Goal: Task Accomplishment & Management: Manage account settings

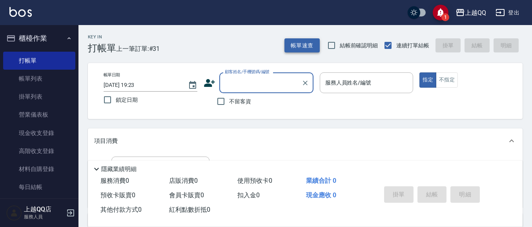
click at [307, 40] on button "帳單速查" at bounding box center [301, 45] width 35 height 15
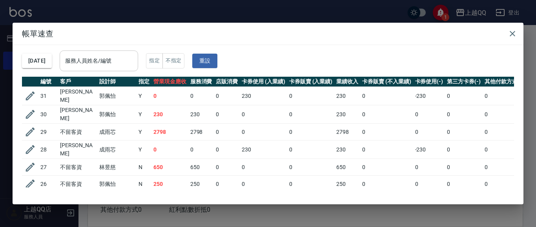
click at [129, 60] on input "服務人員姓名/編號" at bounding box center [98, 61] width 71 height 14
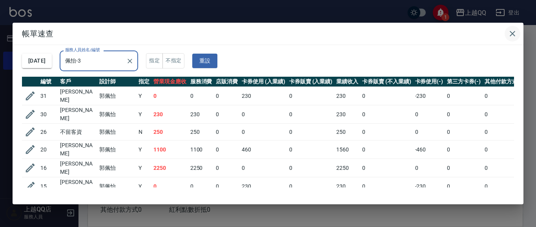
type input "佩怡-3"
click at [512, 31] on icon "button" at bounding box center [511, 33] width 9 height 9
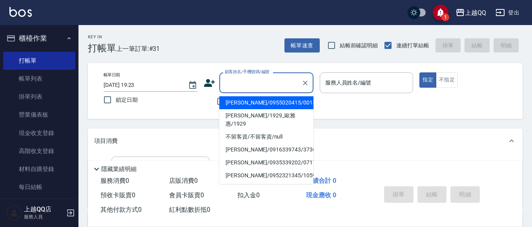
click at [238, 85] on input "顧客姓名/手機號碼/編號" at bounding box center [260, 83] width 75 height 14
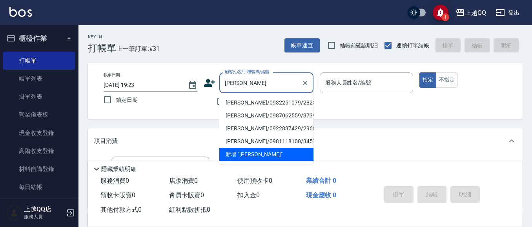
click at [260, 104] on li "許雅怡/0932251079/2823" at bounding box center [266, 102] width 94 height 13
type input "許雅怡/0932251079/2823"
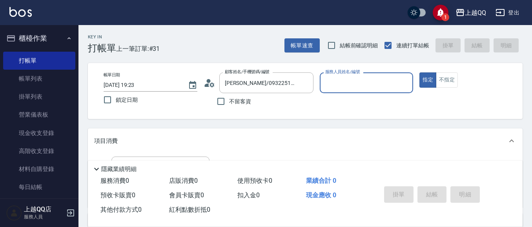
type input "佩怡-3"
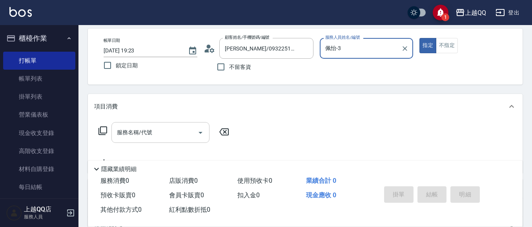
scroll to position [39, 0]
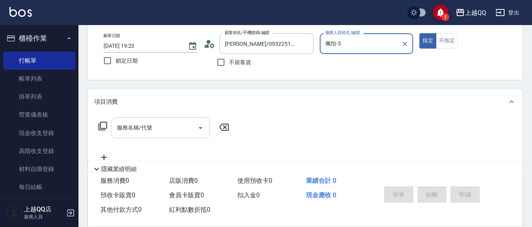
click at [171, 124] on input "服務名稱/代號" at bounding box center [154, 128] width 79 height 14
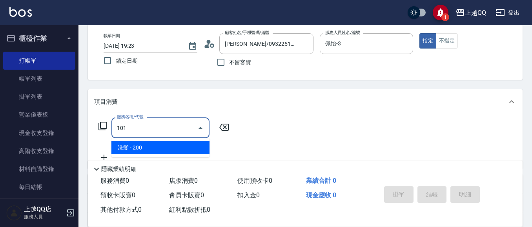
type input "洗髮(101)"
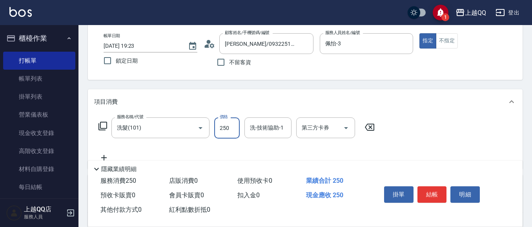
type input "250"
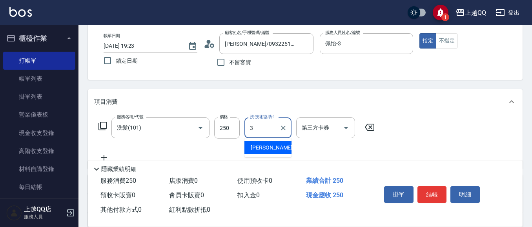
type input "佩怡-3"
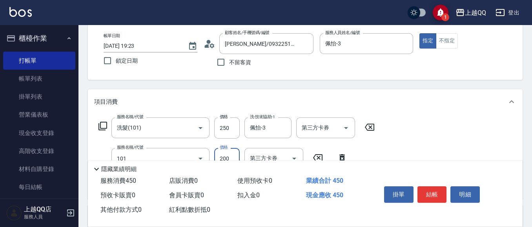
type input "洗髮(101)"
type input "220"
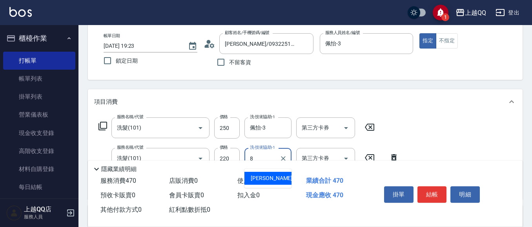
type input "孟穎-8"
type input "剪瀏海(201)"
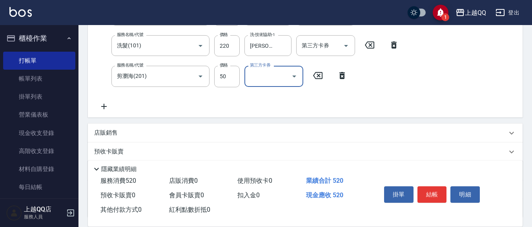
scroll to position [157, 0]
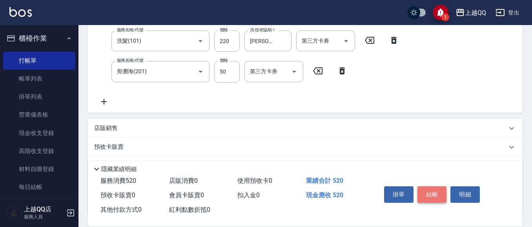
click at [434, 190] on button "結帳" at bounding box center [431, 195] width 29 height 16
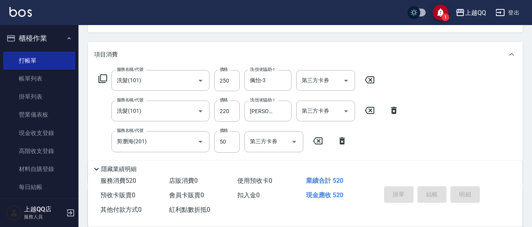
scroll to position [39, 0]
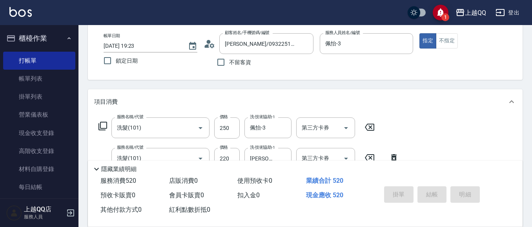
type input "2025/09/19 19:56"
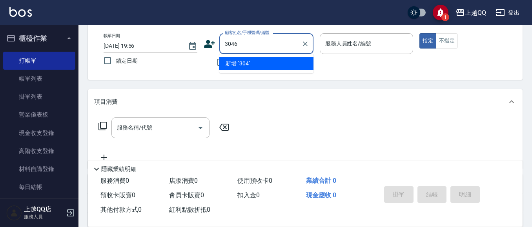
type input "3046"
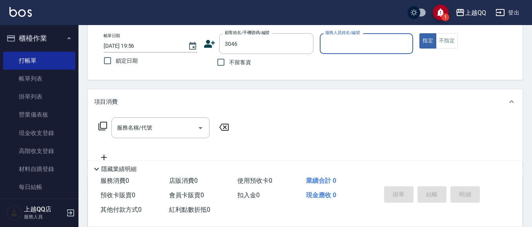
click at [419, 33] on button "指定" at bounding box center [427, 40] width 17 height 15
type button "true"
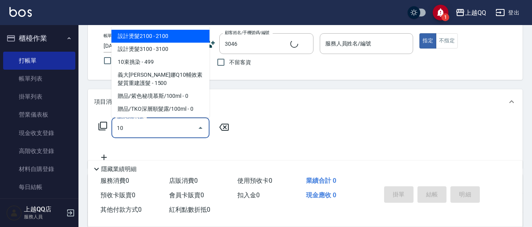
type input "101"
type input "陳惠真/0952768723/3046"
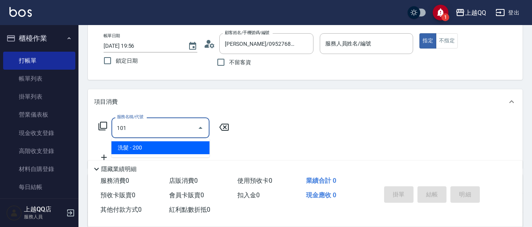
type input "佩怡-3"
type input "洗髮(101)"
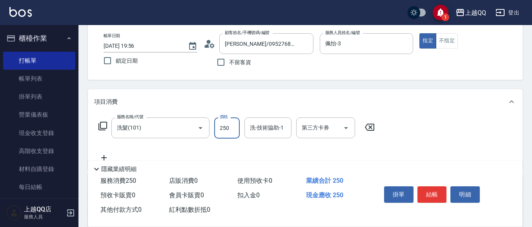
type input "250"
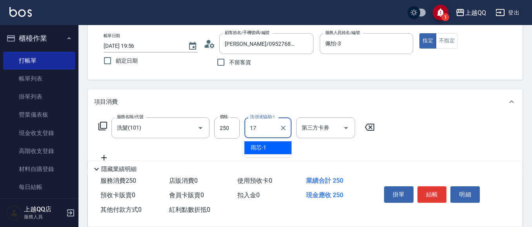
type input "心佑-17"
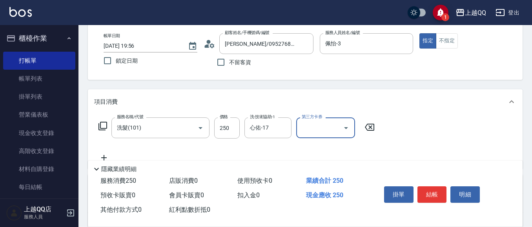
click at [431, 189] on button "結帳" at bounding box center [431, 195] width 29 height 16
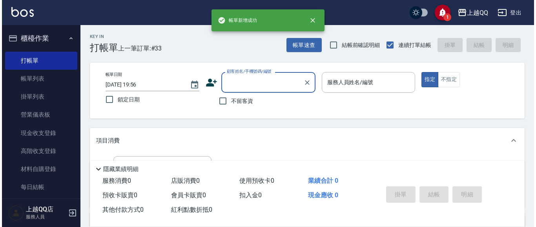
scroll to position [0, 0]
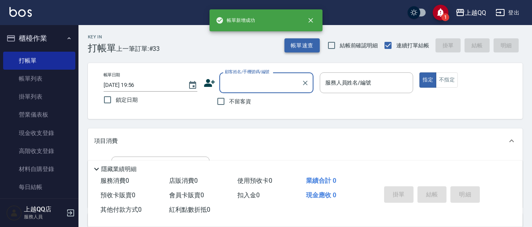
click at [311, 45] on button "帳單速查" at bounding box center [301, 45] width 35 height 15
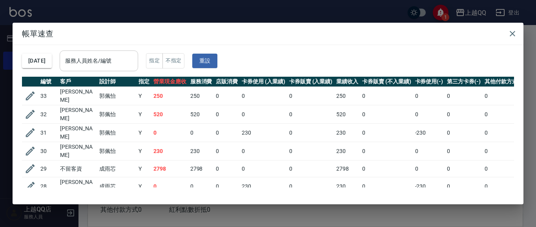
click at [122, 61] on input "服務人員姓名/編號" at bounding box center [98, 61] width 71 height 14
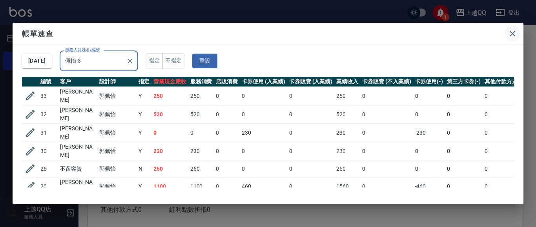
type input "佩怡-3"
click at [511, 38] on icon "button" at bounding box center [511, 33] width 9 height 9
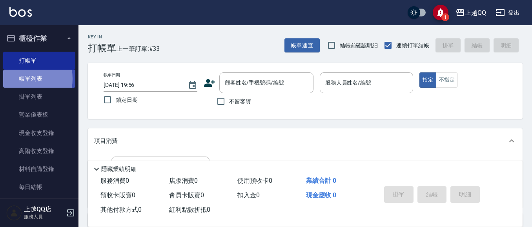
click at [21, 79] on link "帳單列表" at bounding box center [39, 79] width 72 height 18
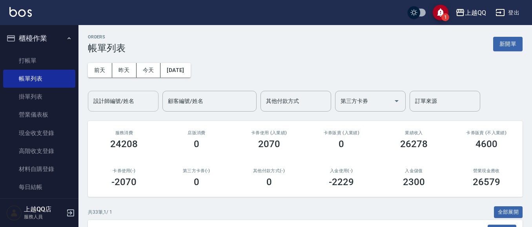
click at [111, 101] on input "設計師編號/姓名" at bounding box center [123, 101] width 64 height 14
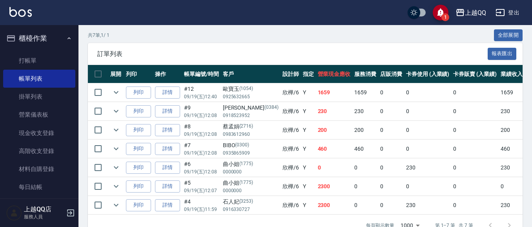
scroll to position [202, 0]
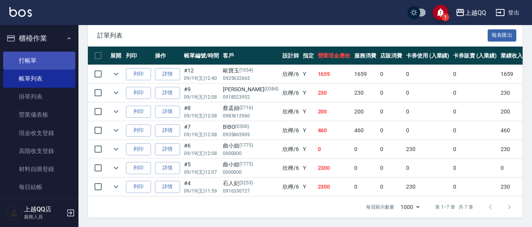
type input "欣樺-6"
click at [28, 64] on link "打帳單" at bounding box center [39, 61] width 72 height 18
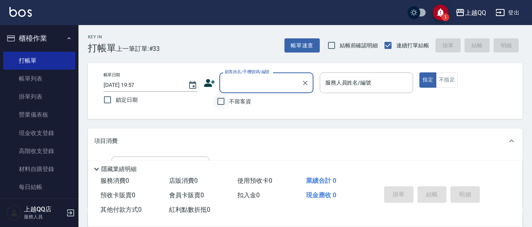
click at [221, 100] on input "不留客資" at bounding box center [221, 101] width 16 height 16
checkbox input "true"
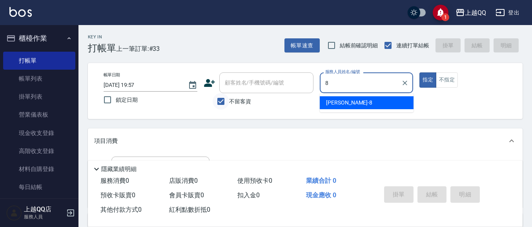
type input "孟穎-8"
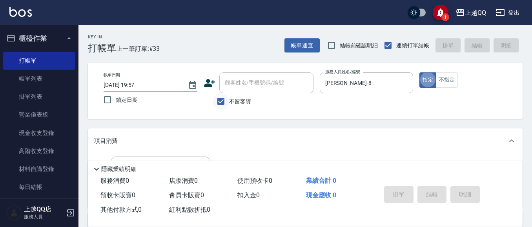
type button "true"
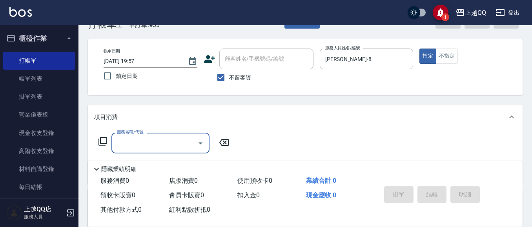
scroll to position [47, 0]
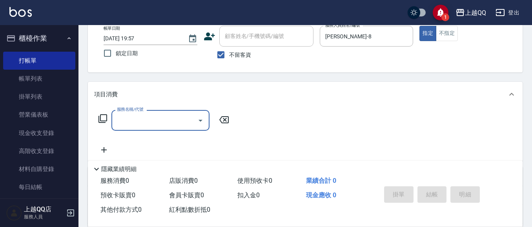
click at [102, 118] on icon at bounding box center [102, 118] width 9 height 9
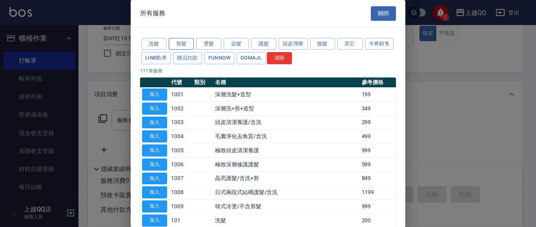
click at [190, 41] on button "剪髮" at bounding box center [181, 44] width 25 height 12
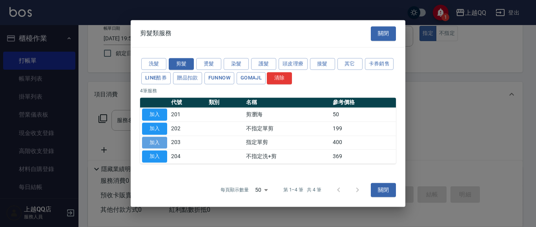
click at [151, 141] on button "加入" at bounding box center [154, 143] width 25 height 12
type input "指定單剪(203)"
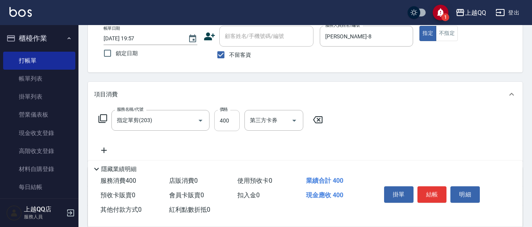
click at [236, 126] on input "400" at bounding box center [226, 120] width 25 height 21
type input "280"
click at [436, 193] on button "結帳" at bounding box center [431, 195] width 29 height 16
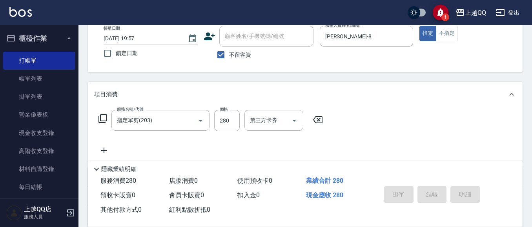
type input "2025/09/19 19:58"
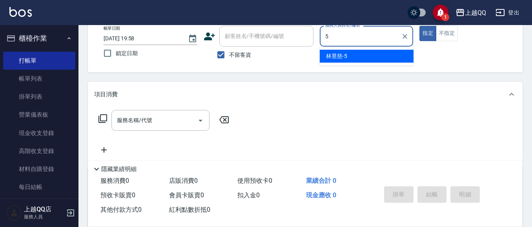
type input "林昱慈-5"
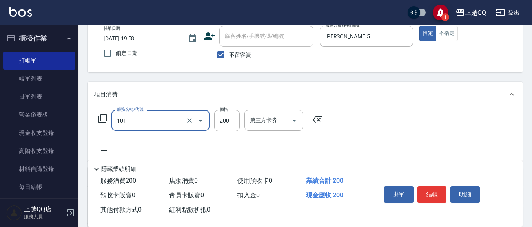
type input "洗髮(101)"
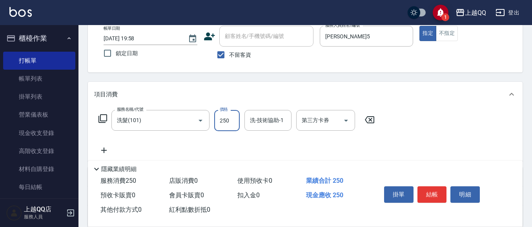
type input "250"
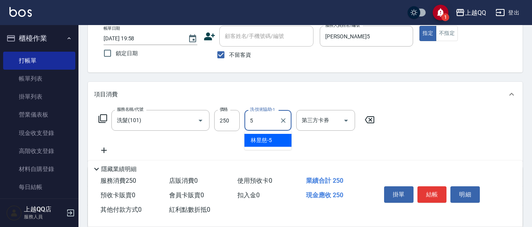
type input "林昱慈-5"
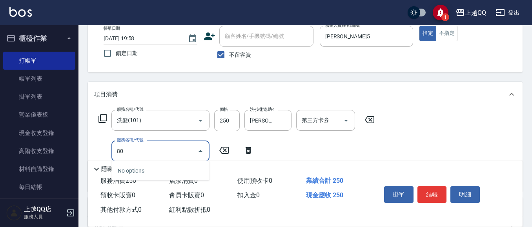
type input "8"
type input "7"
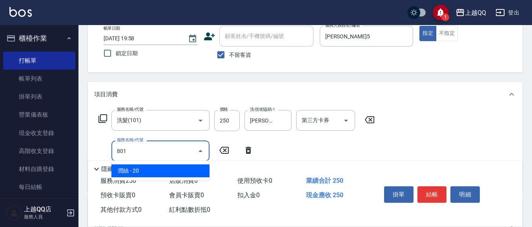
type input "801"
click at [244, 150] on icon at bounding box center [248, 150] width 20 height 9
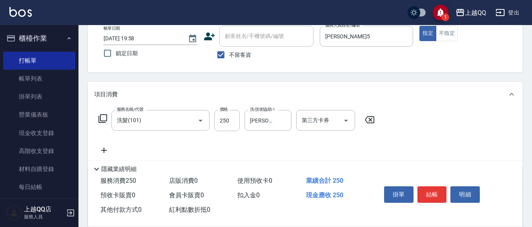
click at [97, 117] on div "服務名稱/代號 洗髮(101) 服務名稱/代號 價格 250 價格 洗-技術協助-1 林昱慈-5 洗-技術協助-1 第三方卡券 第三方卡券" at bounding box center [236, 120] width 285 height 21
click at [100, 116] on icon at bounding box center [102, 118] width 9 height 9
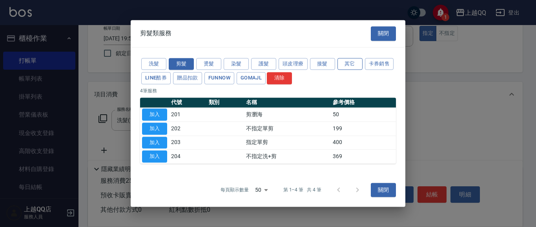
click at [347, 64] on button "其它" at bounding box center [349, 64] width 25 height 12
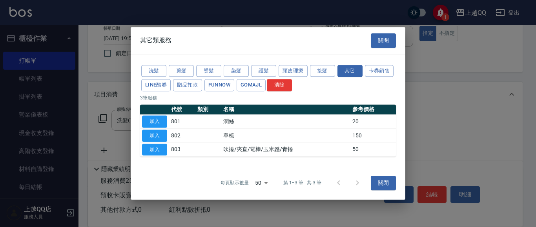
click at [149, 144] on td "加入" at bounding box center [154, 150] width 29 height 14
click at [147, 148] on button "加入" at bounding box center [154, 150] width 25 height 12
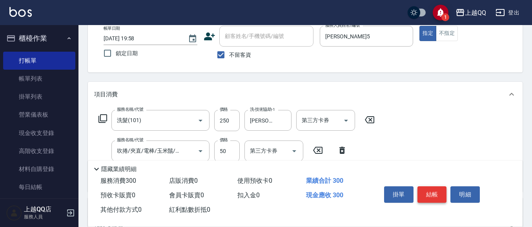
click at [432, 192] on button "結帳" at bounding box center [431, 195] width 29 height 16
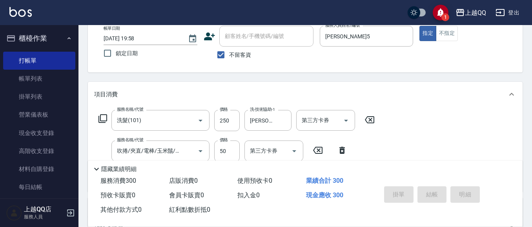
type input "2025/09/19 19:59"
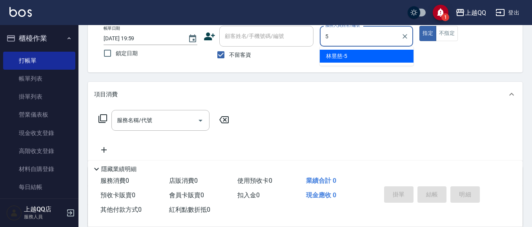
type input "林昱慈-5"
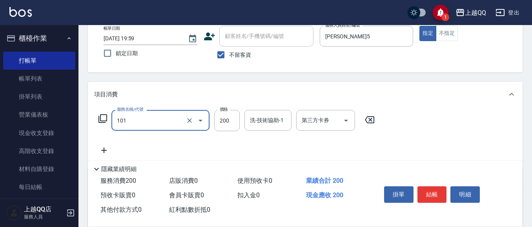
type input "洗髮(101)"
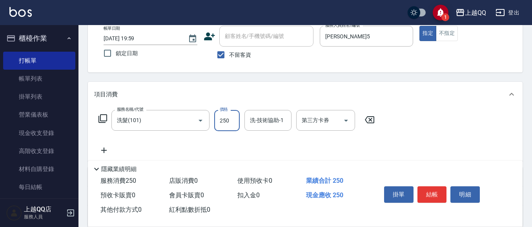
type input "250"
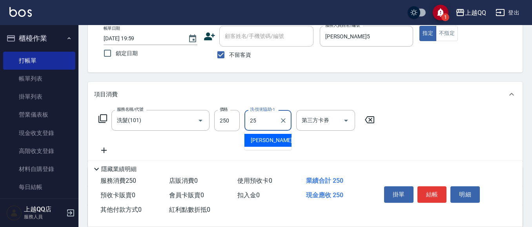
type input "陳宥蓁-25"
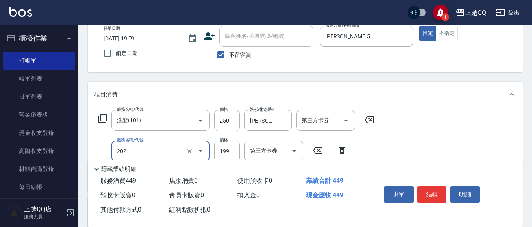
type input "不指定單剪(202)"
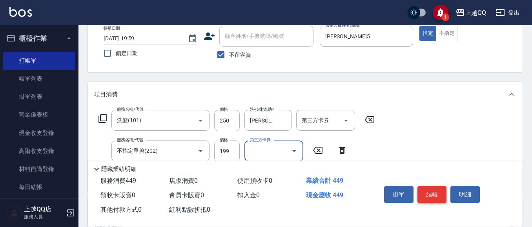
click at [442, 193] on button "結帳" at bounding box center [431, 195] width 29 height 16
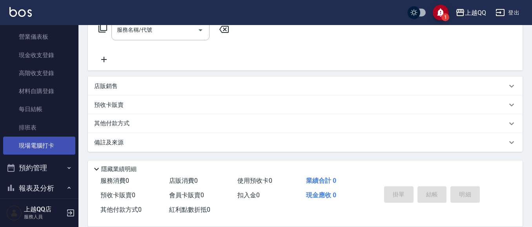
scroll to position [78, 0]
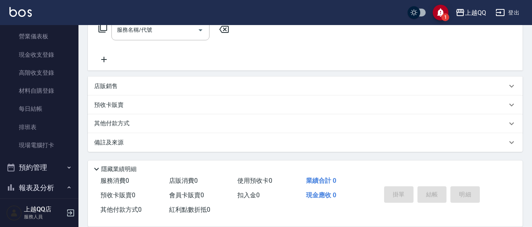
click at [34, 154] on ul "打帳單 帳單列表 掛單列表 營業儀表板 現金收支登錄 高階收支登錄 材料自購登錄 每日結帳 排班表 現場電腦打卡" at bounding box center [39, 64] width 72 height 188
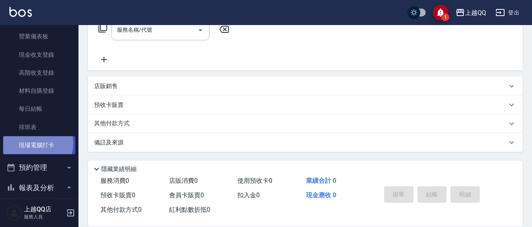
click at [36, 144] on link "現場電腦打卡" at bounding box center [39, 145] width 72 height 18
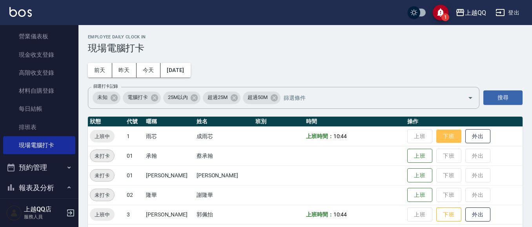
click at [438, 130] on button "下班" at bounding box center [448, 137] width 25 height 14
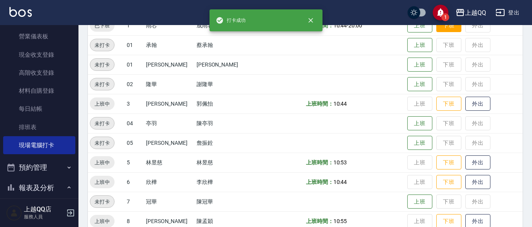
scroll to position [118, 0]
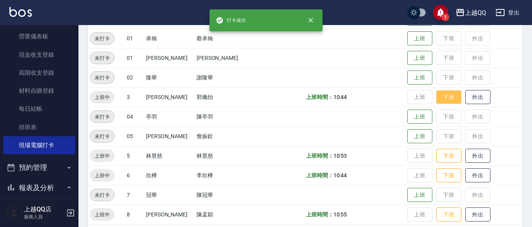
click at [438, 101] on button "下班" at bounding box center [448, 98] width 25 height 14
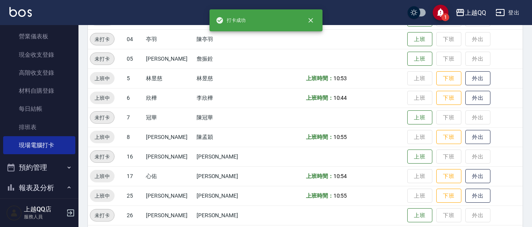
scroll to position [196, 0]
click at [438, 80] on button "下班" at bounding box center [448, 78] width 25 height 14
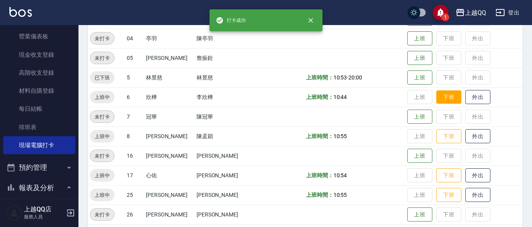
click at [436, 92] on button "下班" at bounding box center [448, 98] width 25 height 14
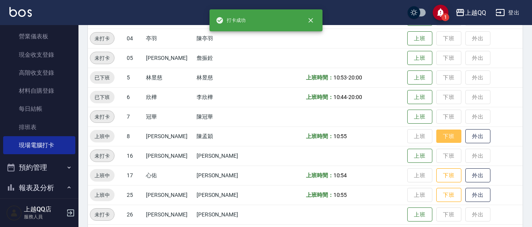
click at [436, 140] on button "下班" at bounding box center [448, 137] width 25 height 14
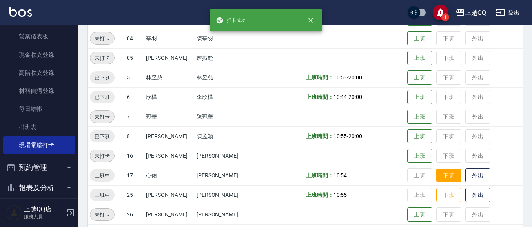
click at [436, 172] on button "下班" at bounding box center [448, 176] width 25 height 14
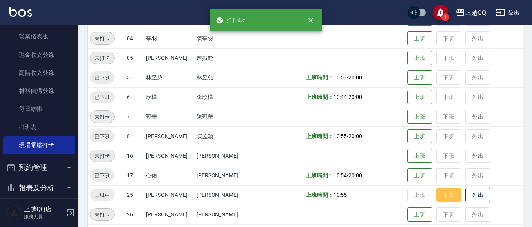
click at [436, 191] on button "下班" at bounding box center [448, 196] width 25 height 14
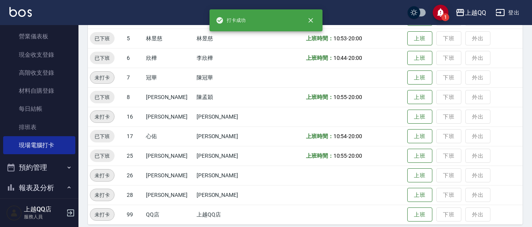
scroll to position [0, 0]
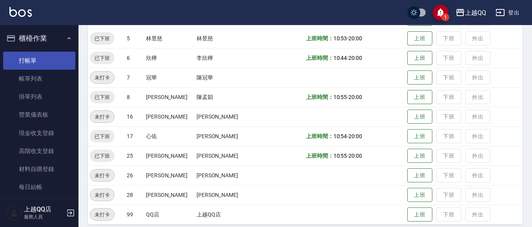
click at [32, 53] on link "打帳單" at bounding box center [39, 61] width 72 height 18
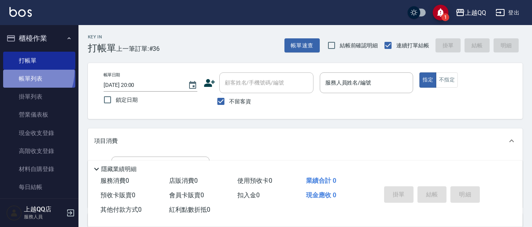
click at [22, 72] on link "帳單列表" at bounding box center [39, 79] width 72 height 18
click at [58, 75] on link "帳單列表" at bounding box center [39, 79] width 72 height 18
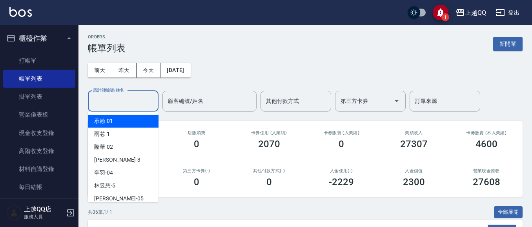
click at [103, 95] on input "設計師編號/姓名" at bounding box center [123, 101] width 64 height 14
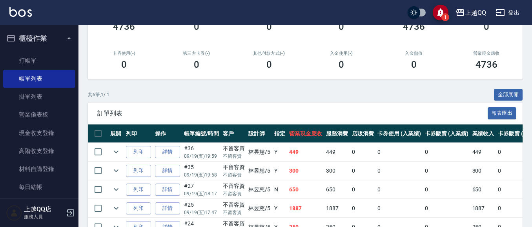
scroll to position [184, 0]
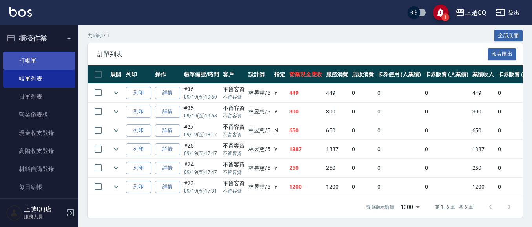
type input "林昱慈-5"
click at [16, 60] on link "打帳單" at bounding box center [39, 61] width 72 height 18
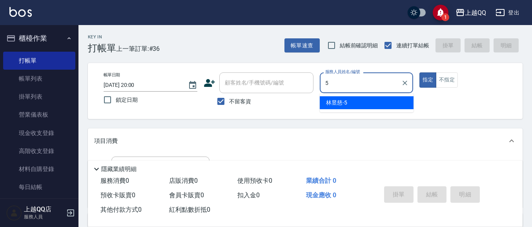
type input "5"
type button "true"
type input "林昱慈-5"
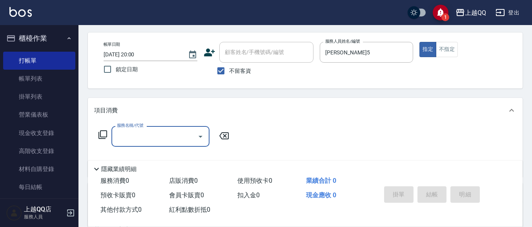
scroll to position [39, 0]
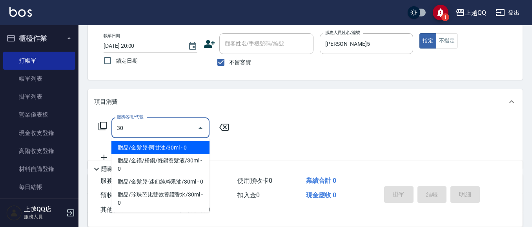
type input "3"
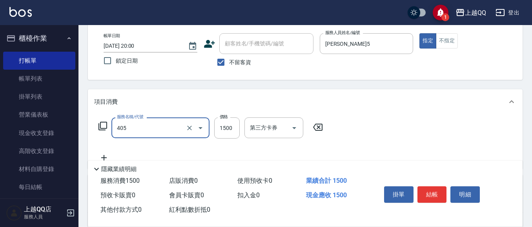
type input "設計染髮/網路(405)"
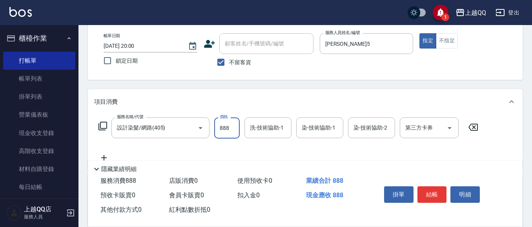
type input "888"
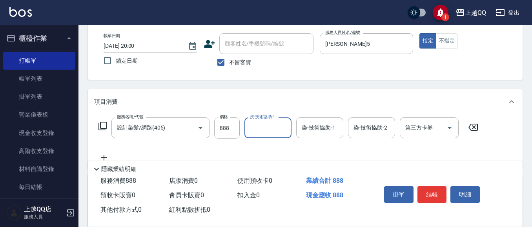
type input "5"
type input "心佑-17"
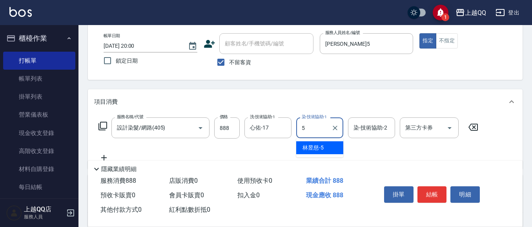
type input "林昱慈-5"
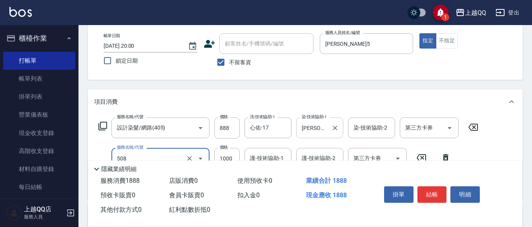
type input "PH.5髪療重建護髮(508)"
type input "500"
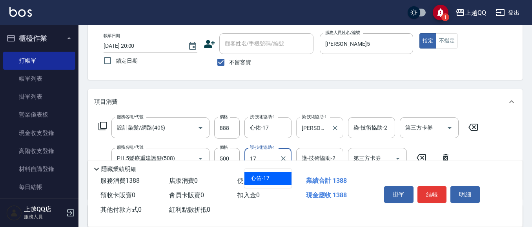
type input "心佑-17"
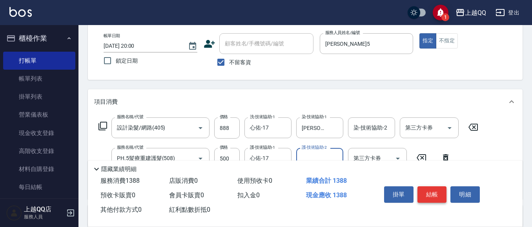
click at [435, 194] on button "結帳" at bounding box center [431, 195] width 29 height 16
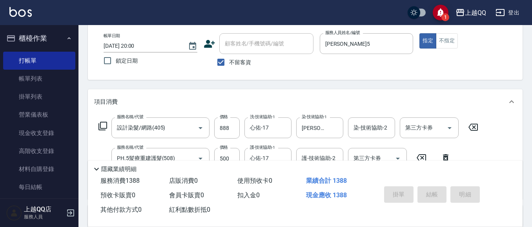
type input "2025/09/19 20:01"
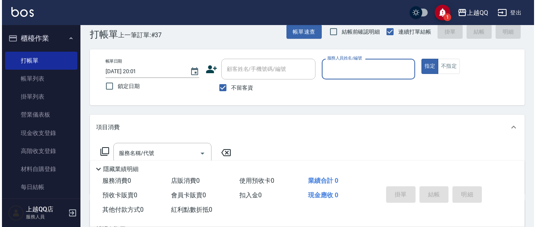
scroll to position [0, 0]
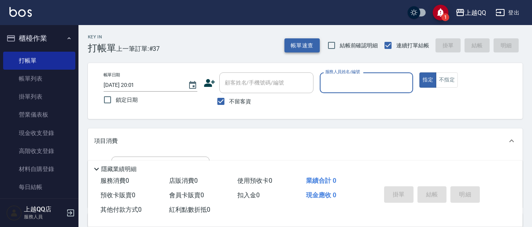
click at [295, 43] on button "帳單速查" at bounding box center [301, 45] width 35 height 15
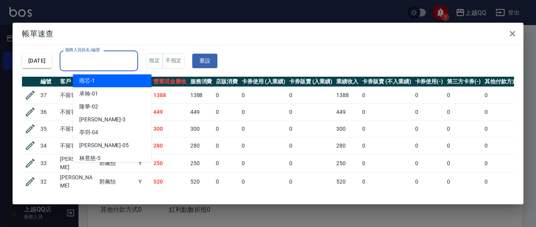
click at [96, 58] on div "服務人員姓名/編號 服務人員姓名/編號" at bounding box center [99, 61] width 78 height 21
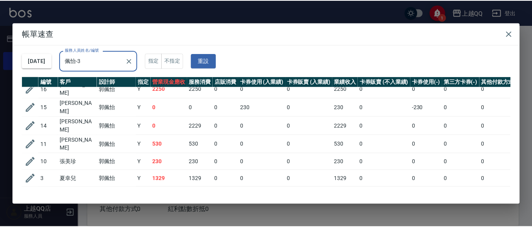
scroll to position [152, 0]
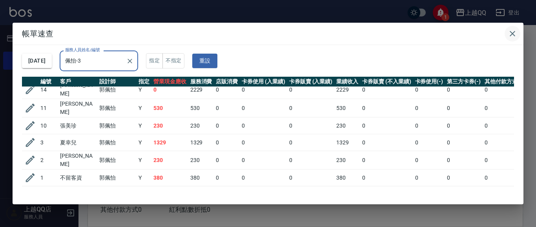
type input "佩怡-3"
click at [511, 34] on icon "button" at bounding box center [511, 33] width 5 height 5
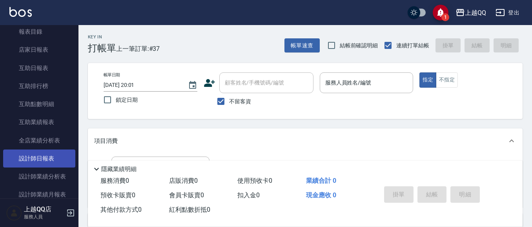
scroll to position [274, 0]
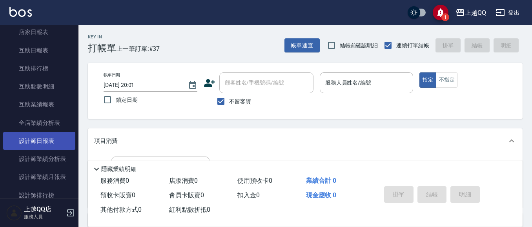
click at [46, 136] on link "設計師日報表" at bounding box center [39, 141] width 72 height 18
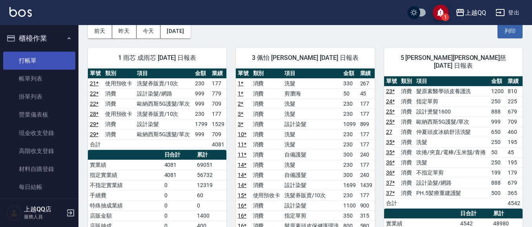
click at [27, 57] on link "打帳單" at bounding box center [39, 61] width 72 height 18
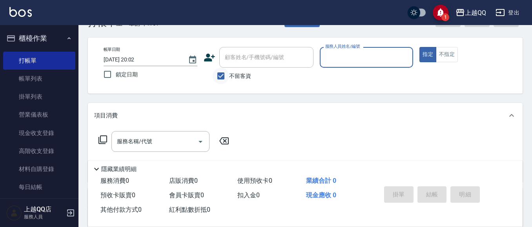
scroll to position [39, 0]
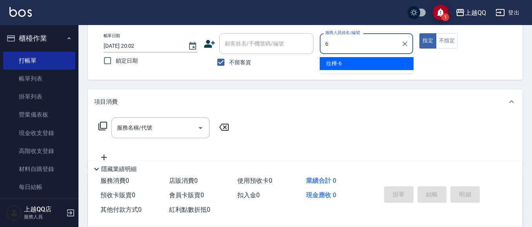
type input "6"
type button "true"
type input "欣樺-6"
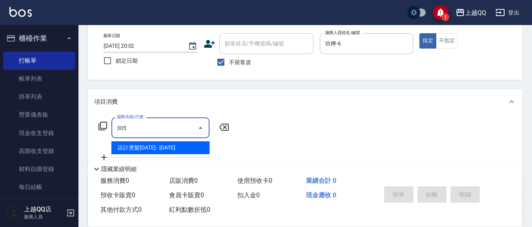
type input "設計燙髮1600(305)"
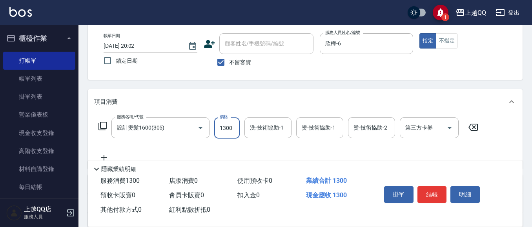
type input "1300"
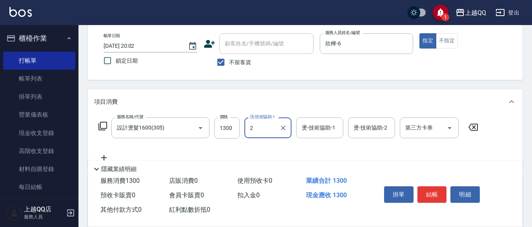
type input "2"
type input "心佑-17"
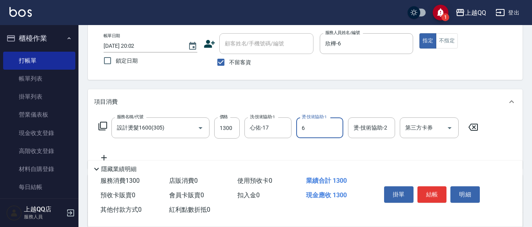
type input "欣樺-6"
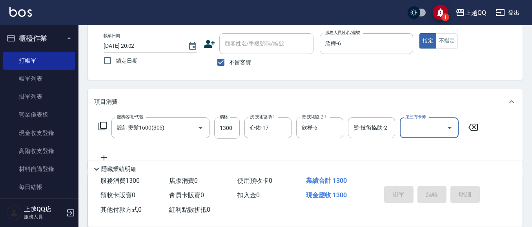
type input "2025/09/19 20:10"
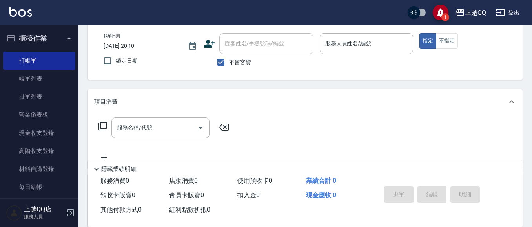
click at [240, 64] on span "不留客資" at bounding box center [240, 62] width 22 height 8
click at [229, 64] on input "不留客資" at bounding box center [221, 62] width 16 height 16
checkbox input "false"
drag, startPoint x: 252, startPoint y: 47, endPoint x: 280, endPoint y: 13, distance: 43.5
click at [252, 46] on input "顧客姓名/手機號碼/編號" at bounding box center [260, 44] width 75 height 14
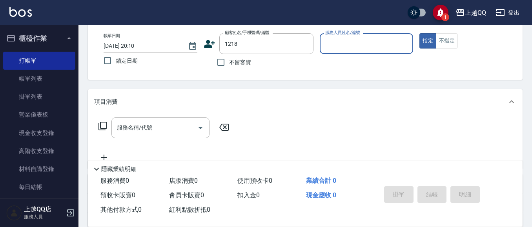
click at [419, 33] on button "指定" at bounding box center [427, 40] width 17 height 15
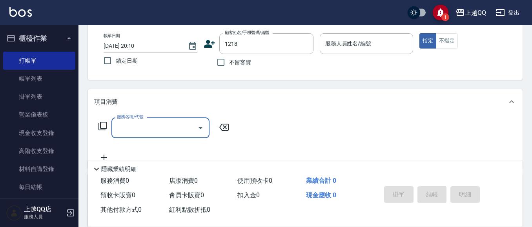
type input "周采芊/0926969952/1218"
type input "3"
type input "欣樺-6"
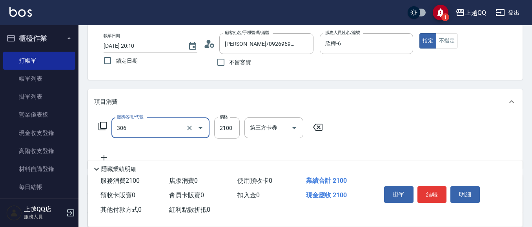
type input "設計燙髮2100(306)"
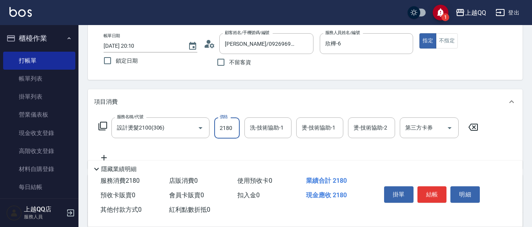
type input "2180"
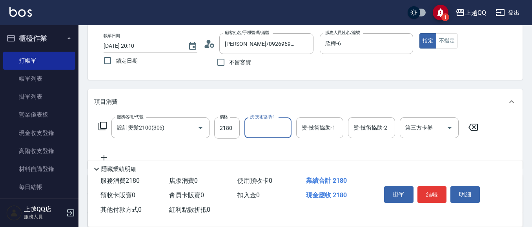
scroll to position [62, 0]
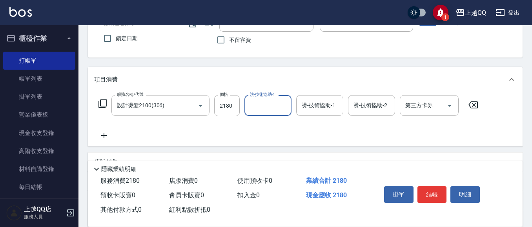
type input "2"
type input "陳宥蓁-25"
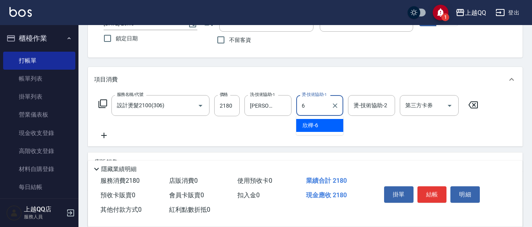
type input "欣樺-6"
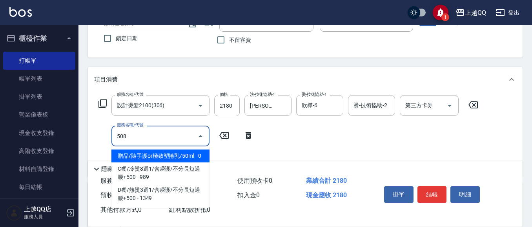
type input "508"
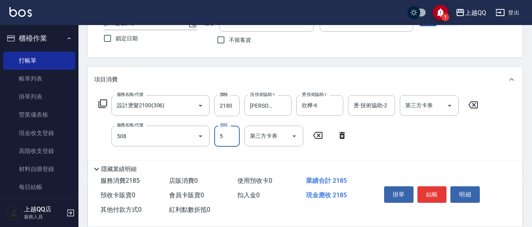
type input "50"
type input "PH.5髪療重建護髮(508)"
type input "500"
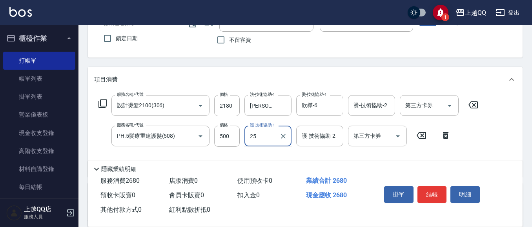
type input "陳宥蓁-25"
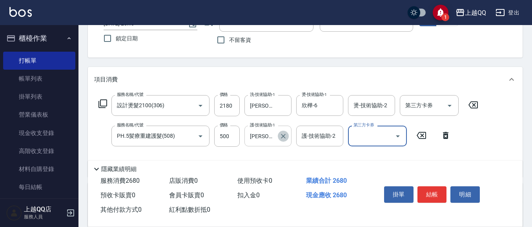
click at [288, 138] on button "Clear" at bounding box center [283, 136] width 11 height 11
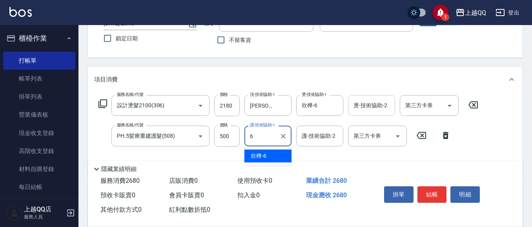
type input "欣樺-6"
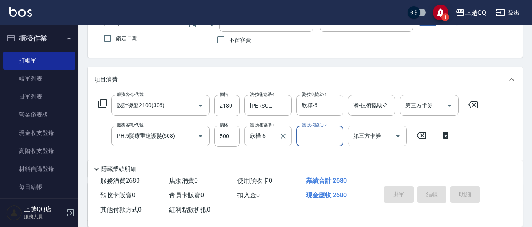
type input "2025/09/19 20:11"
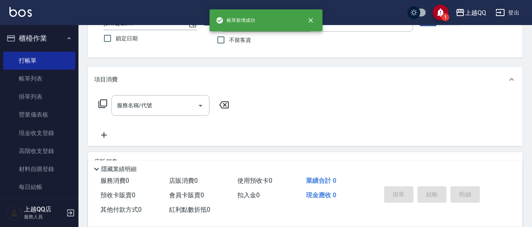
drag, startPoint x: 531, startPoint y: 165, endPoint x: 534, endPoint y: 162, distance: 4.4
click at [531, 165] on div "Key In 打帳單 上一筆訂單:#39 帳單速查 結帳前確認明細 連續打單結帳 掛單 結帳 明細 帳單日期 2025/09/19 20:11 鎖定日期 顧客…" at bounding box center [304, 143] width 453 height 358
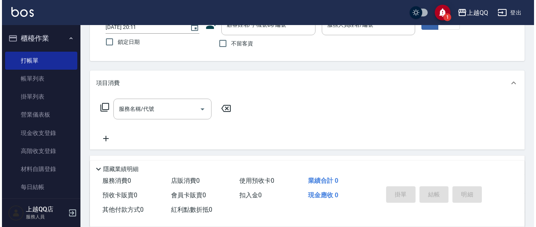
scroll to position [54, 0]
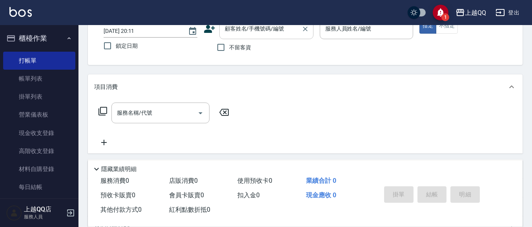
drag, startPoint x: 231, startPoint y: 45, endPoint x: 271, endPoint y: 37, distance: 41.5
click at [234, 45] on span "不留客資" at bounding box center [240, 48] width 22 height 8
drag, startPoint x: 221, startPoint y: 44, endPoint x: 259, endPoint y: 43, distance: 38.0
click at [224, 44] on input "不留客資" at bounding box center [221, 47] width 16 height 16
checkbox input "true"
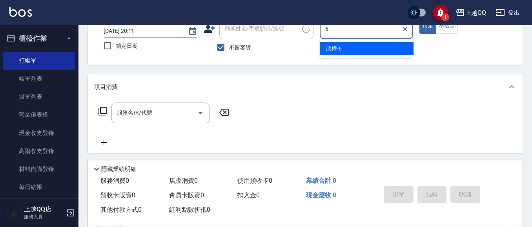
type input "欣樺-6"
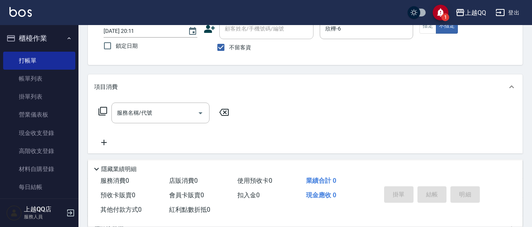
click at [104, 110] on icon at bounding box center [102, 111] width 9 height 9
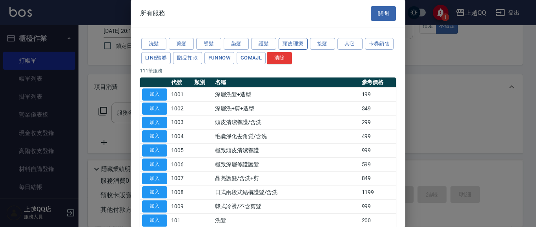
click at [295, 46] on button "頭皮理療" at bounding box center [292, 44] width 29 height 12
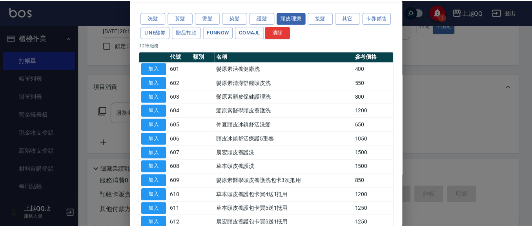
scroll to position [39, 0]
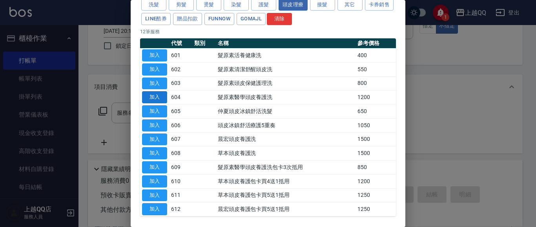
drag, startPoint x: 156, startPoint y: 94, endPoint x: 182, endPoint y: 97, distance: 25.2
click at [156, 94] on button "加入" at bounding box center [154, 97] width 25 height 12
type input "髮原素醫學頭皮養護洗(604)"
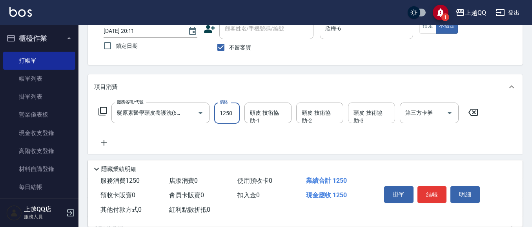
type input "1250"
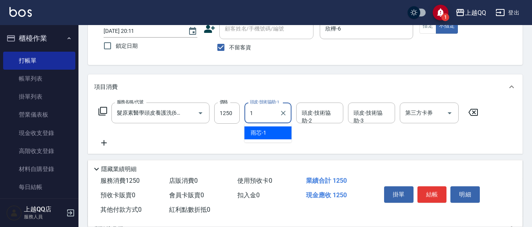
type input "雨芯-1"
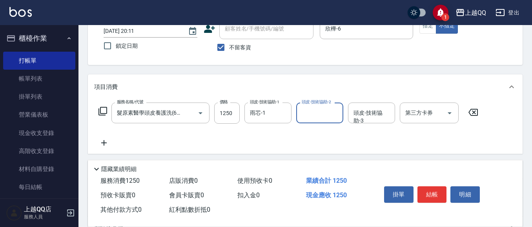
type input "1"
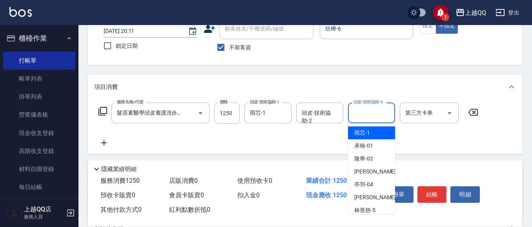
type input "雨芯-1"
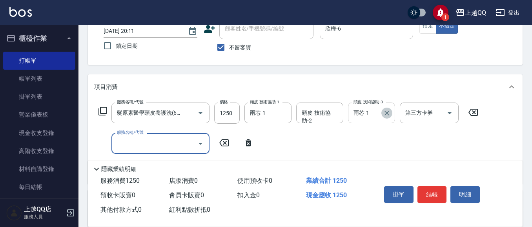
click at [390, 109] on icon "Clear" at bounding box center [387, 113] width 8 height 8
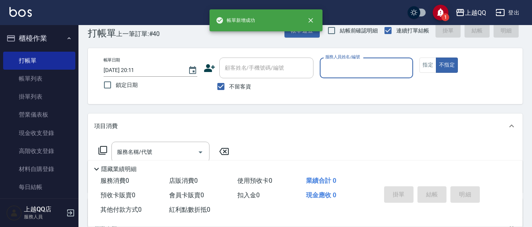
scroll to position [54, 0]
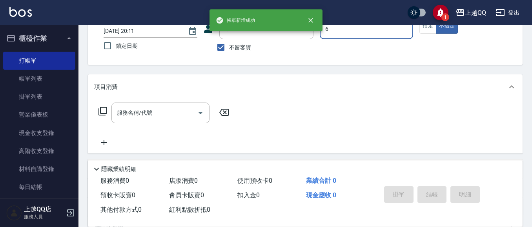
type input "6"
type button "false"
type input "欣樺-6"
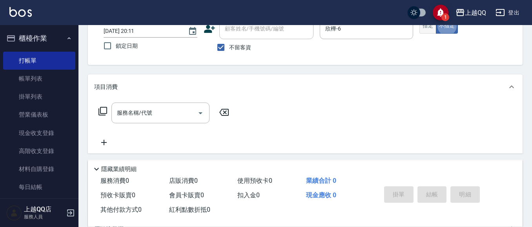
click at [429, 25] on button "指定" at bounding box center [427, 25] width 17 height 15
click at [147, 113] on input "服務名稱/代號" at bounding box center [154, 113] width 79 height 14
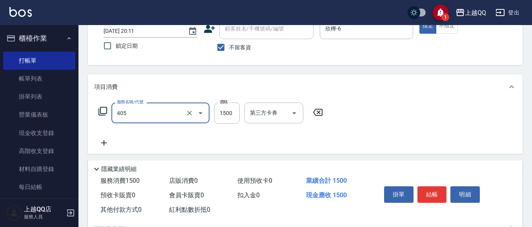
type input "設計染髮/網路(405)"
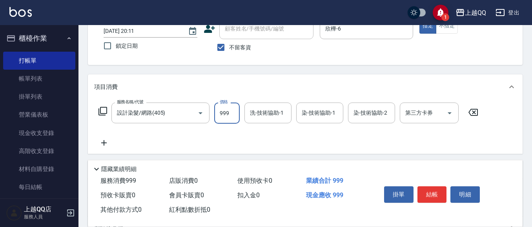
type input "999"
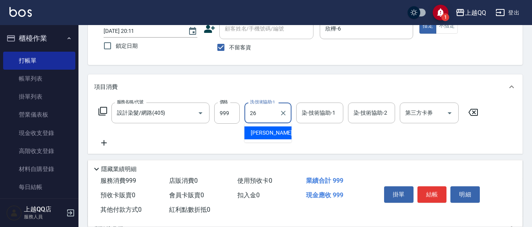
type input "2"
type input "陳宥蓁-25"
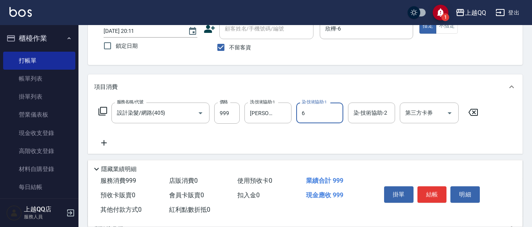
type input "欣樺-6"
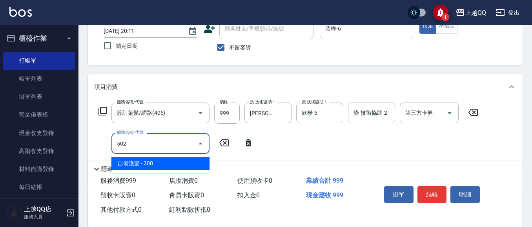
type input "自備護髮(502)"
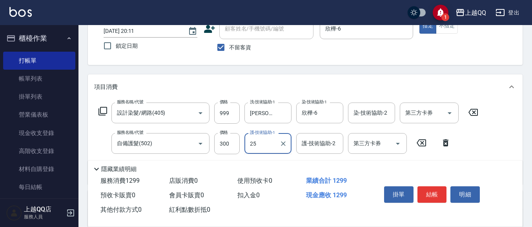
type input "陳宥蓁-25"
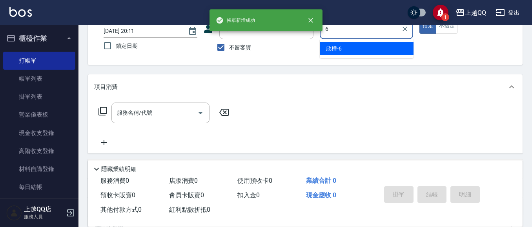
type input "欣樺-6"
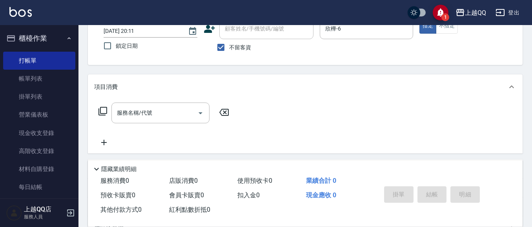
click at [231, 51] on span "不留客資" at bounding box center [240, 48] width 22 height 8
click at [229, 51] on input "不留客資" at bounding box center [221, 47] width 16 height 16
click at [229, 49] on span "不留客資" at bounding box center [240, 48] width 22 height 8
click at [229, 49] on input "不留客資" at bounding box center [221, 47] width 16 height 16
checkbox input "true"
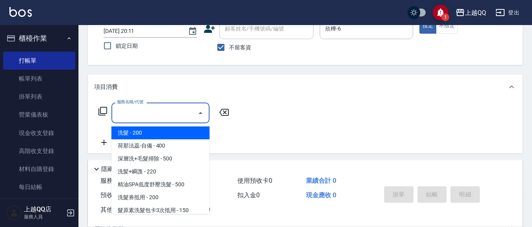
click at [146, 114] on div "服務名稱/代號 服務名稱/代號" at bounding box center [160, 113] width 98 height 21
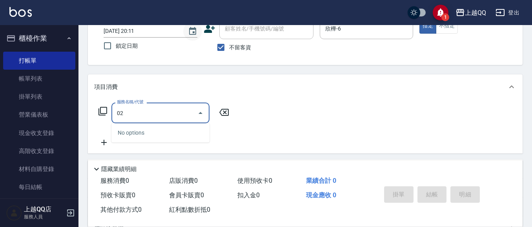
type input "0"
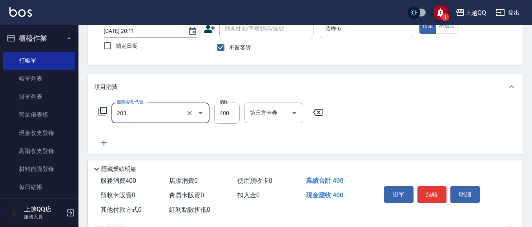
type input "指定單剪(203)"
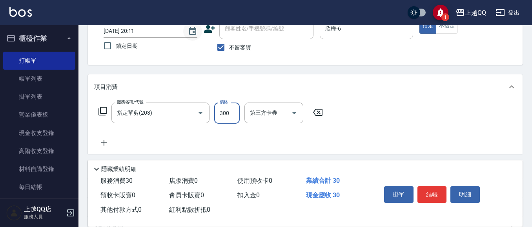
type input "300"
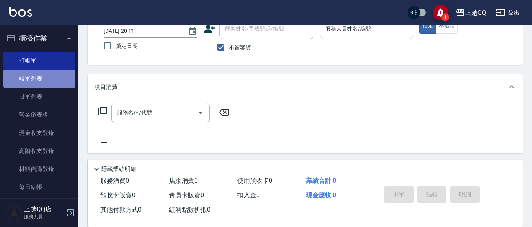
click at [53, 81] on link "帳單列表" at bounding box center [39, 79] width 72 height 18
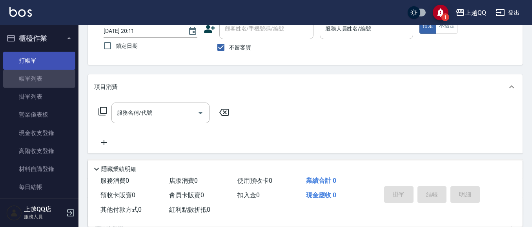
click at [32, 60] on link "打帳單" at bounding box center [39, 61] width 72 height 18
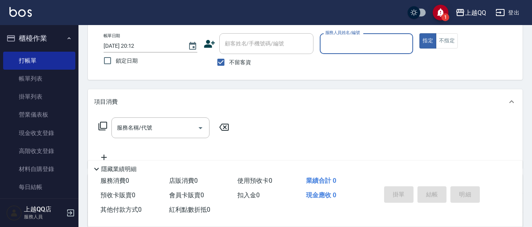
scroll to position [54, 0]
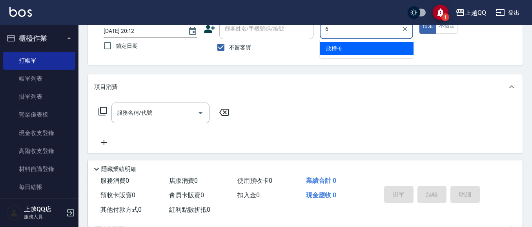
type input "欣樺-6"
type button "true"
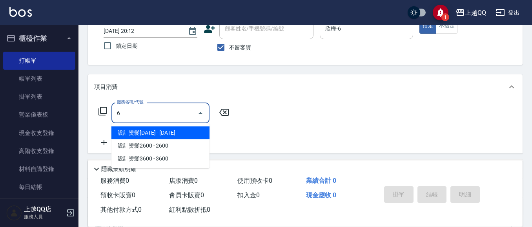
type input "設計燙髮1600(305)"
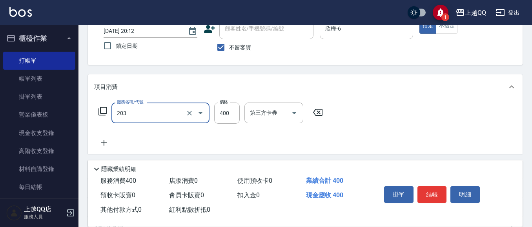
type input "指定單剪(203)"
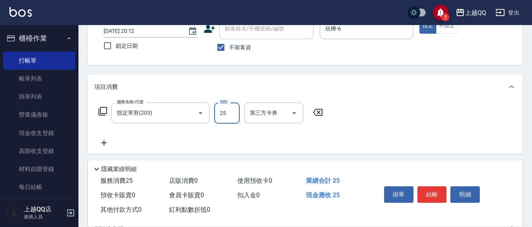
type input "250"
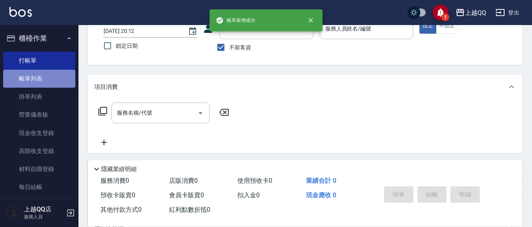
click at [43, 75] on link "帳單列表" at bounding box center [39, 79] width 72 height 18
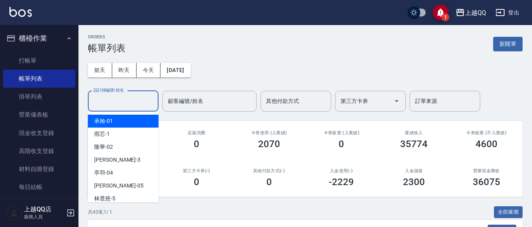
click at [120, 104] on input "設計師編號/姓名" at bounding box center [123, 101] width 64 height 14
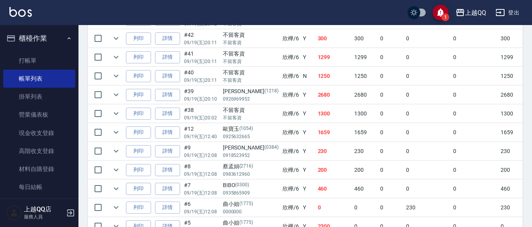
scroll to position [237, 0]
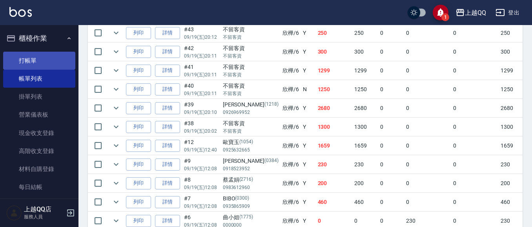
type input "欣樺-6"
click at [25, 59] on link "打帳單" at bounding box center [39, 61] width 72 height 18
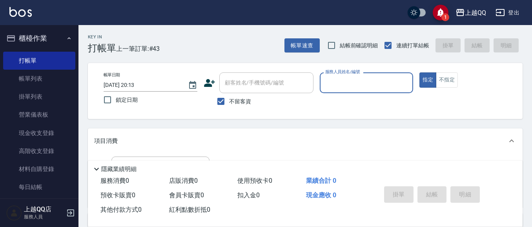
scroll to position [39, 0]
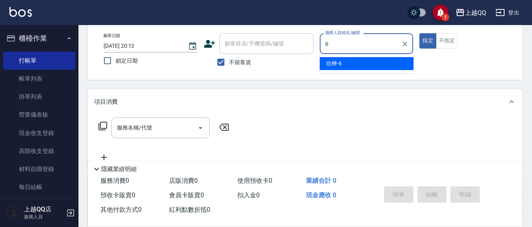
type input "欣樺-6"
type button "true"
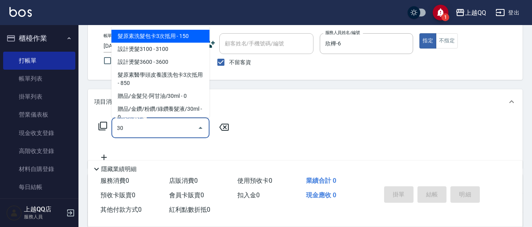
type input "305"
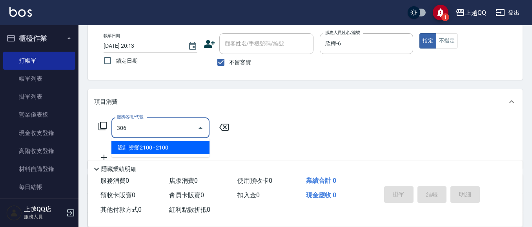
type input "設計燙髮2100(306)"
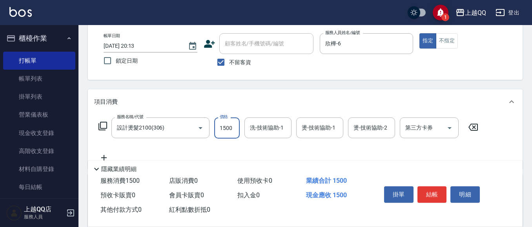
type input "1500"
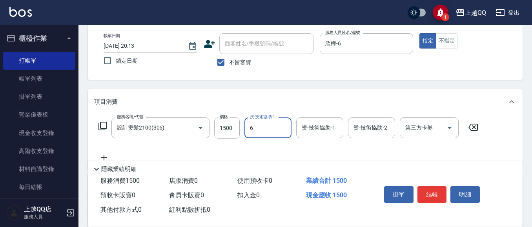
type input "欣樺-6"
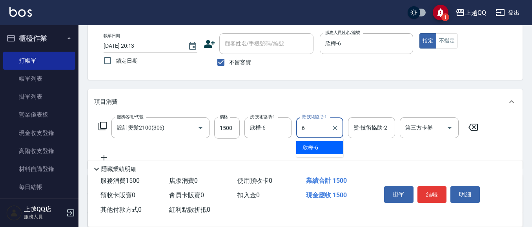
type input "欣樺-6"
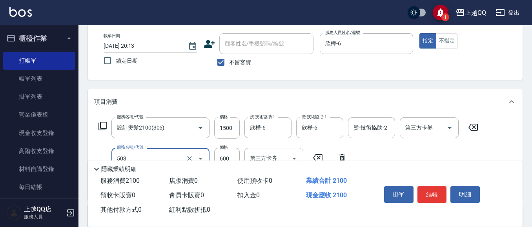
type input "小麥蛋白護髮(503)"
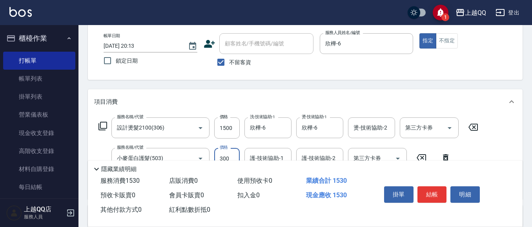
type input "300"
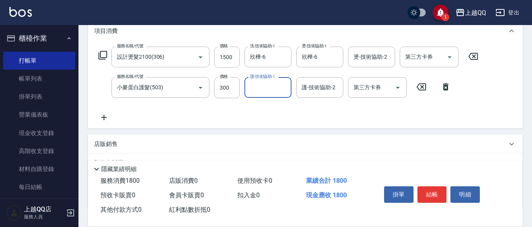
scroll to position [118, 0]
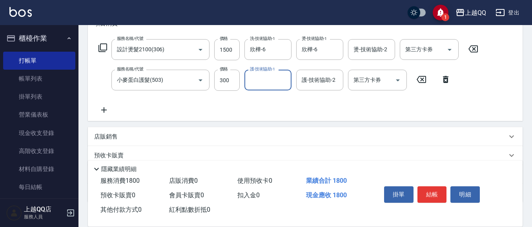
type input "2"
type input "心佑-17"
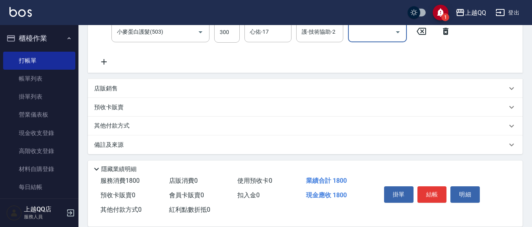
scroll to position [168, 0]
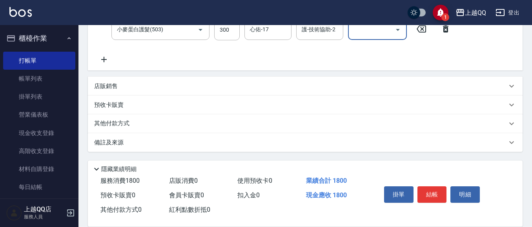
click at [115, 85] on p "店販銷售" at bounding box center [106, 86] width 24 height 8
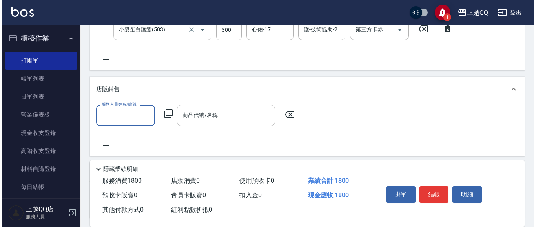
scroll to position [0, 0]
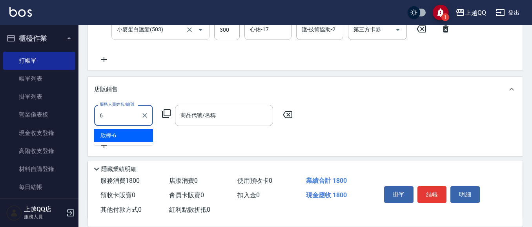
type input "欣樺-6"
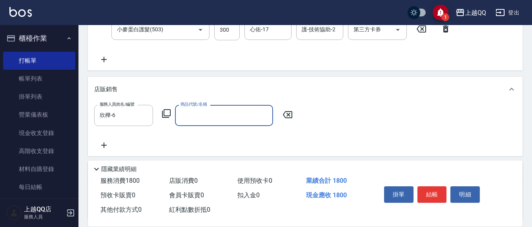
click at [165, 113] on icon at bounding box center [166, 113] width 9 height 9
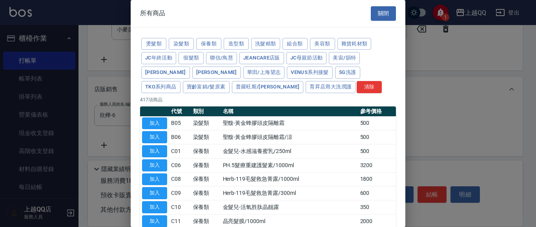
click at [281, 39] on div "燙髮類 染髮類 保養類 造型類 洗髮精類 組合類 美容類 雜貨耗材類 JC年終活動 假髮類 聯信/鳥慧 JeanCare店販 JC母親節活動 美宙/韻特 晨宏…" at bounding box center [268, 66] width 256 height 58
click at [238, 40] on button "造型類" at bounding box center [236, 44] width 25 height 12
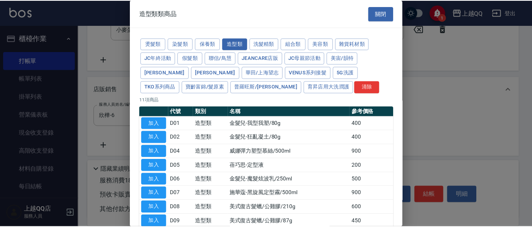
scroll to position [39, 0]
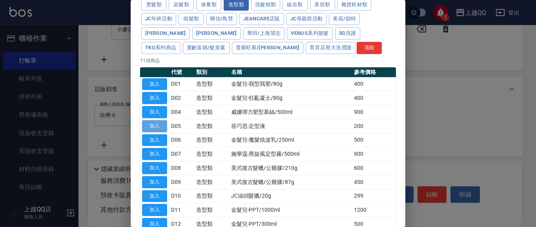
click at [149, 129] on button "加入" at bounding box center [154, 126] width 25 height 12
type input "蓓巧思-定型液"
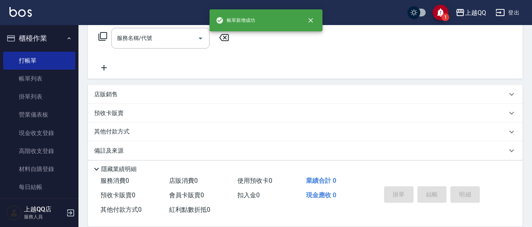
scroll to position [0, 0]
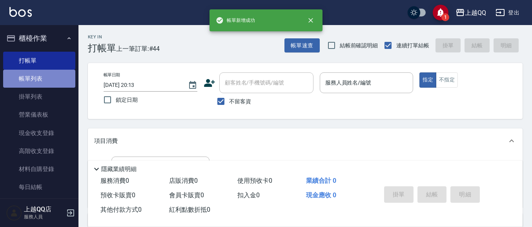
click at [45, 80] on link "帳單列表" at bounding box center [39, 79] width 72 height 18
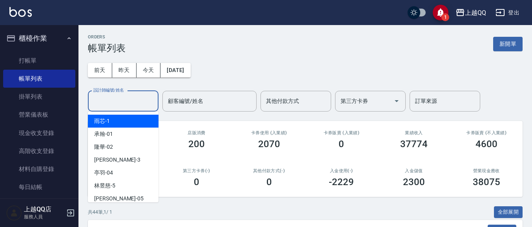
click at [138, 103] on input "設計師編號/姓名" at bounding box center [123, 101] width 64 height 14
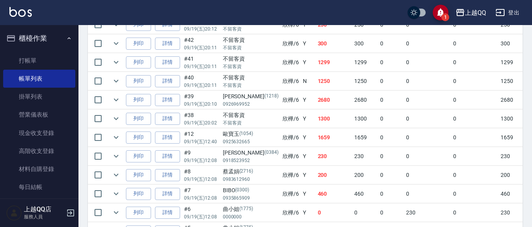
scroll to position [274, 0]
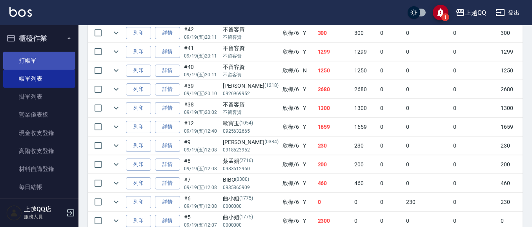
type input "欣樺-6"
click at [26, 60] on link "打帳單" at bounding box center [39, 61] width 72 height 18
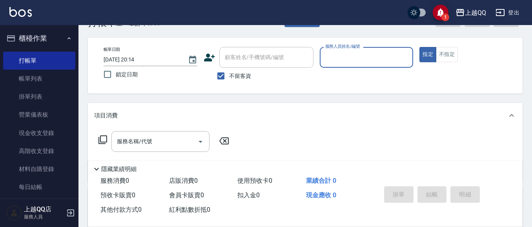
scroll to position [39, 0]
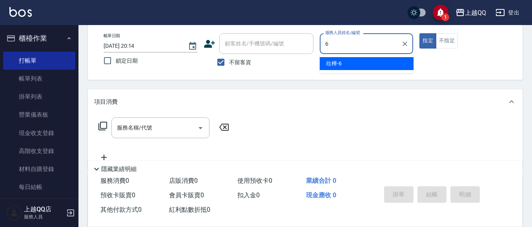
type input "6"
type button "true"
type input "欣樺-6"
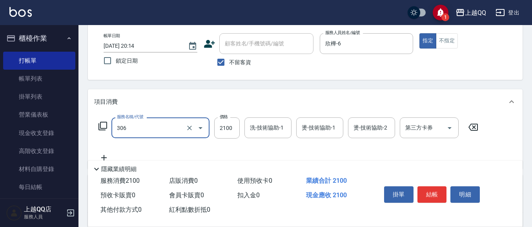
type input "設計燙髮2100(306)"
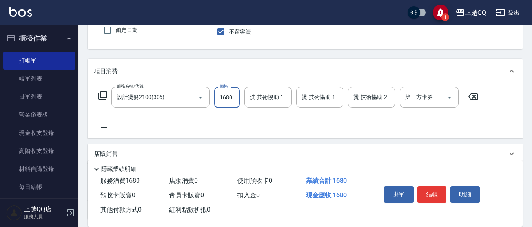
scroll to position [78, 0]
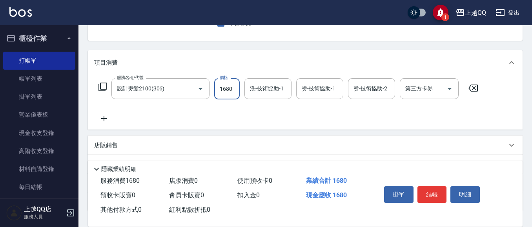
type input "1680"
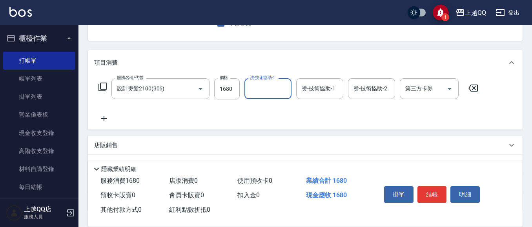
type input "1"
type input "陳宥蓁-25"
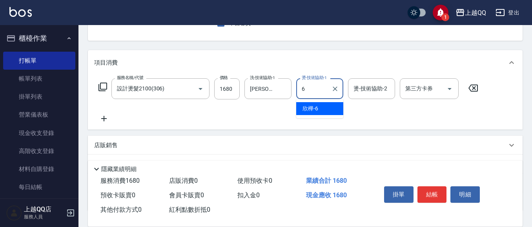
type input "欣樺-6"
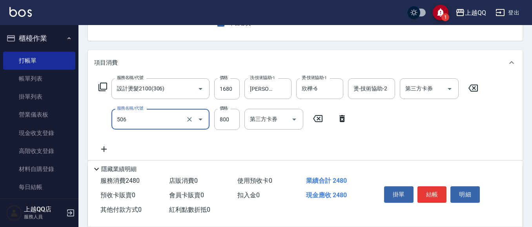
type input "日本松島再生髮敷護髮(506)"
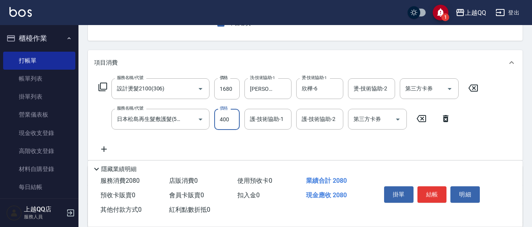
type input "400"
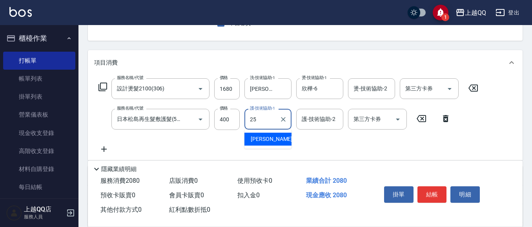
type input "陳宥蓁-25"
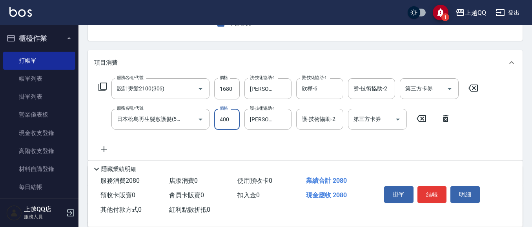
click at [222, 122] on input "400" at bounding box center [226, 119] width 25 height 21
type input "640"
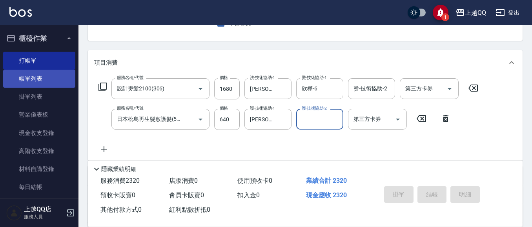
drag, startPoint x: 31, startPoint y: 77, endPoint x: 272, endPoint y: 165, distance: 256.6
click at [31, 76] on link "帳單列表" at bounding box center [39, 79] width 72 height 18
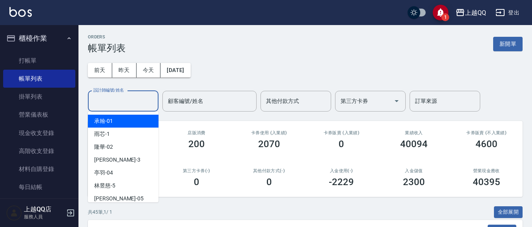
click at [103, 98] on input "設計師編號/姓名" at bounding box center [123, 101] width 64 height 14
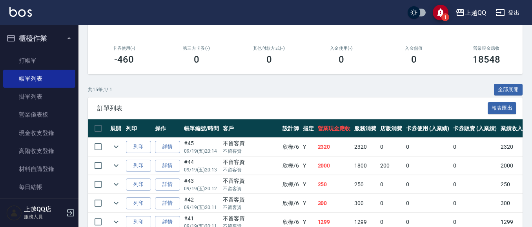
scroll to position [118, 0]
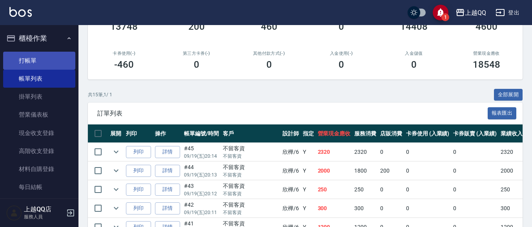
type input "欣樺-6"
click at [21, 55] on link "打帳單" at bounding box center [39, 61] width 72 height 18
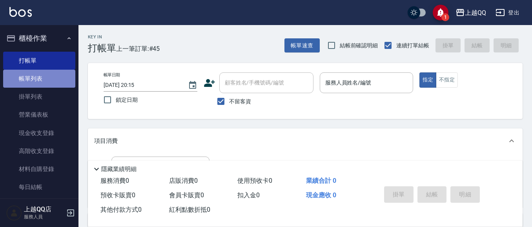
click at [42, 81] on link "帳單列表" at bounding box center [39, 79] width 72 height 18
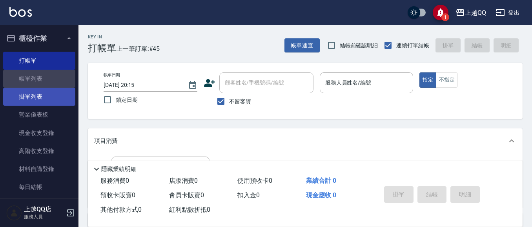
click at [27, 82] on link "帳單列表" at bounding box center [39, 79] width 72 height 18
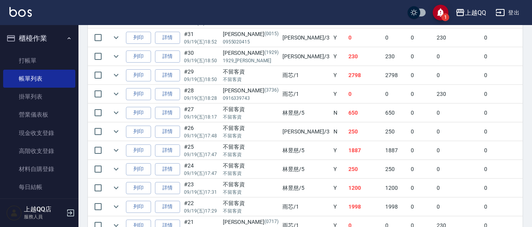
scroll to position [510, 0]
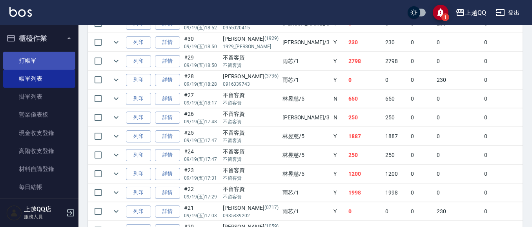
click at [45, 60] on link "打帳單" at bounding box center [39, 61] width 72 height 18
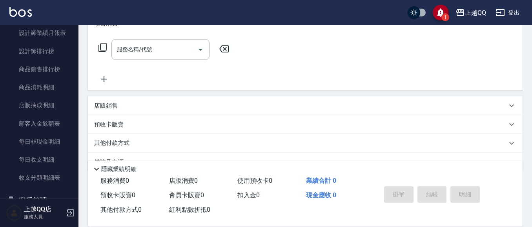
scroll to position [343, 0]
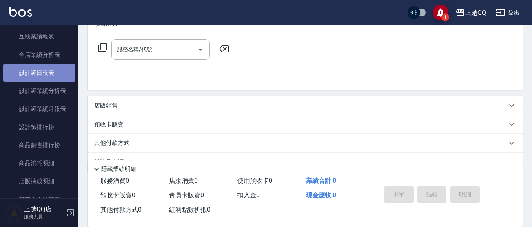
click at [54, 73] on link "設計師日報表" at bounding box center [39, 73] width 72 height 18
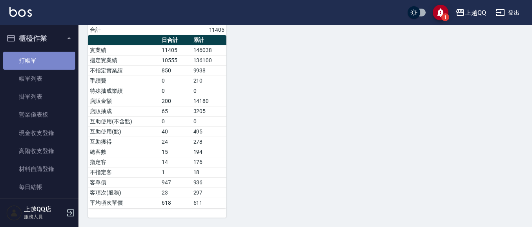
click at [41, 53] on link "打帳單" at bounding box center [39, 61] width 72 height 18
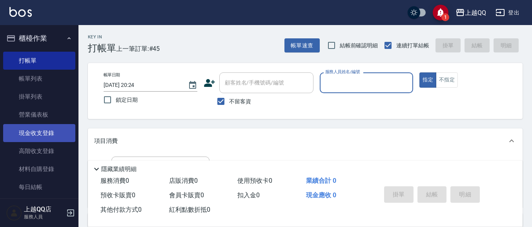
drag, startPoint x: 35, startPoint y: 127, endPoint x: 32, endPoint y: 125, distance: 4.0
click at [35, 127] on link "現金收支登錄" at bounding box center [39, 133] width 72 height 18
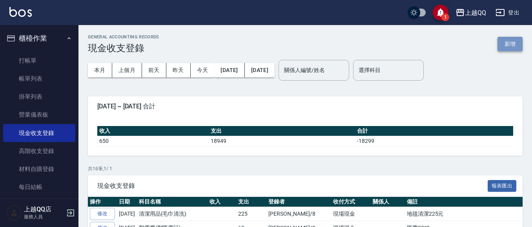
click at [506, 45] on button "新增" at bounding box center [509, 44] width 25 height 15
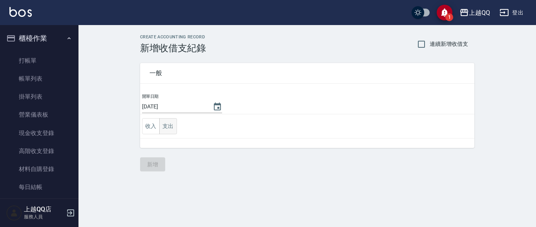
click at [171, 124] on button "支出" at bounding box center [168, 126] width 18 height 16
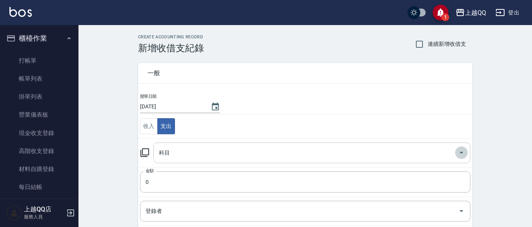
click at [460, 149] on icon "Open" at bounding box center [460, 152] width 9 height 9
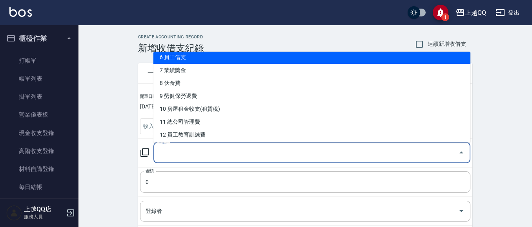
scroll to position [127, 0]
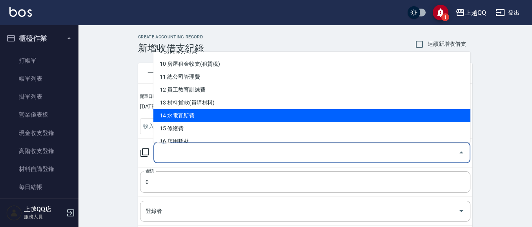
click at [273, 116] on li "14 水電瓦斯費" at bounding box center [311, 115] width 317 height 13
type input "14 水電瓦斯費"
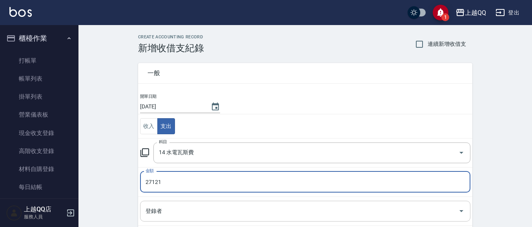
type input "27121"
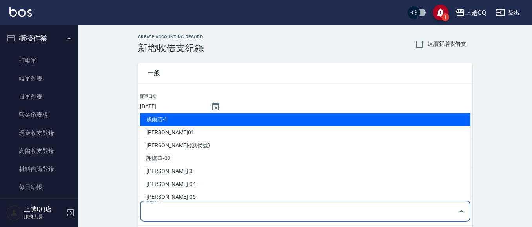
click at [144, 214] on input "登錄者" at bounding box center [299, 212] width 311 height 14
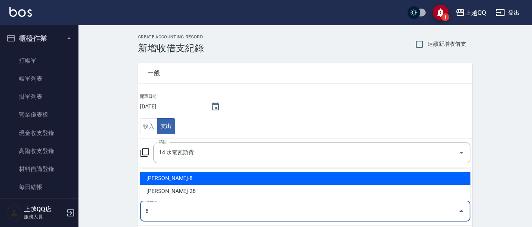
click at [167, 178] on li "陳孟穎-8" at bounding box center [305, 178] width 330 height 13
type input "陳孟穎-8"
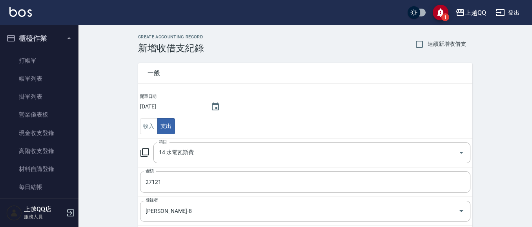
scroll to position [119, 0]
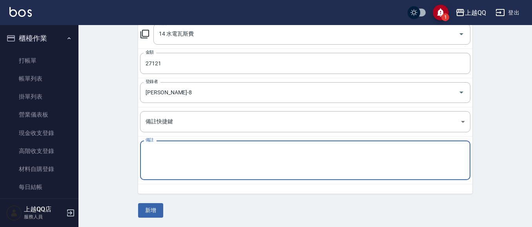
click at [171, 167] on textarea "備註" at bounding box center [304, 160] width 319 height 27
type textarea "店"
type textarea "電費27121元"
click at [155, 213] on button "新增" at bounding box center [150, 211] width 25 height 15
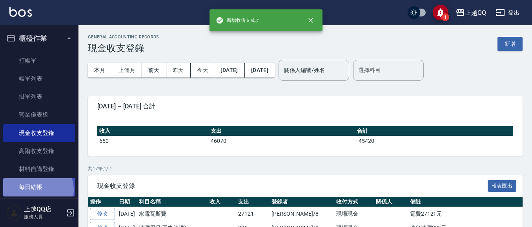
click at [35, 190] on link "每日結帳" at bounding box center [39, 187] width 72 height 18
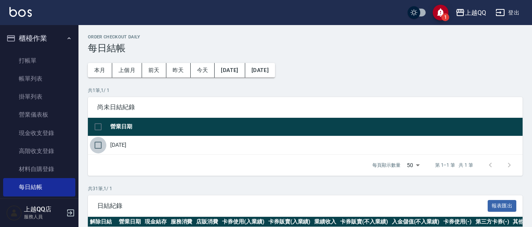
click at [100, 145] on input "checkbox" at bounding box center [98, 145] width 16 height 16
checkbox input "true"
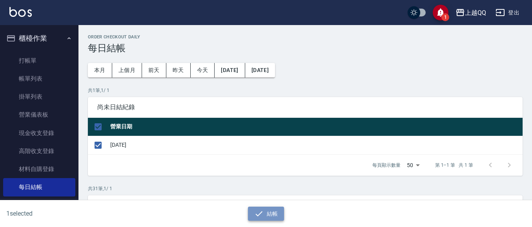
click at [277, 217] on button "結帳" at bounding box center [266, 214] width 36 height 15
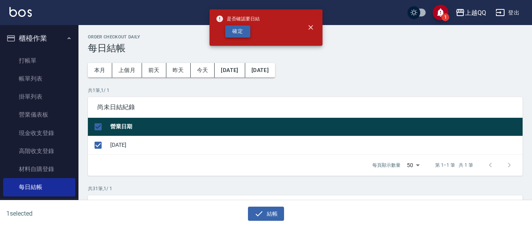
click at [234, 30] on button "確定" at bounding box center [237, 31] width 25 height 12
checkbox input "false"
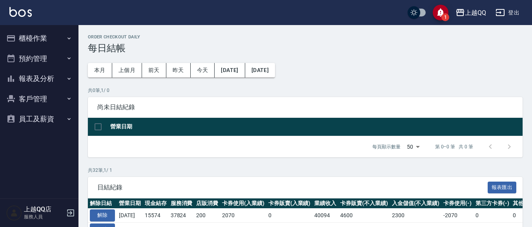
click at [41, 79] on button "報表及分析" at bounding box center [39, 79] width 72 height 20
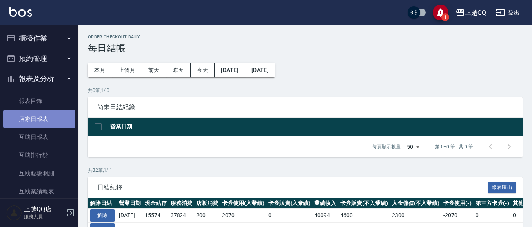
click at [39, 116] on link "店家日報表" at bounding box center [39, 119] width 72 height 18
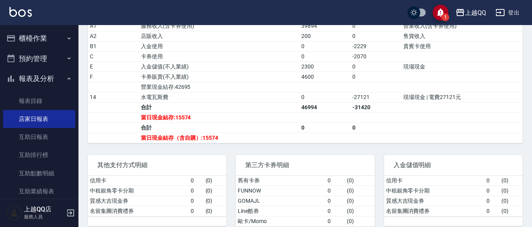
scroll to position [308, 0]
